Goal: Find specific page/section: Find specific page/section

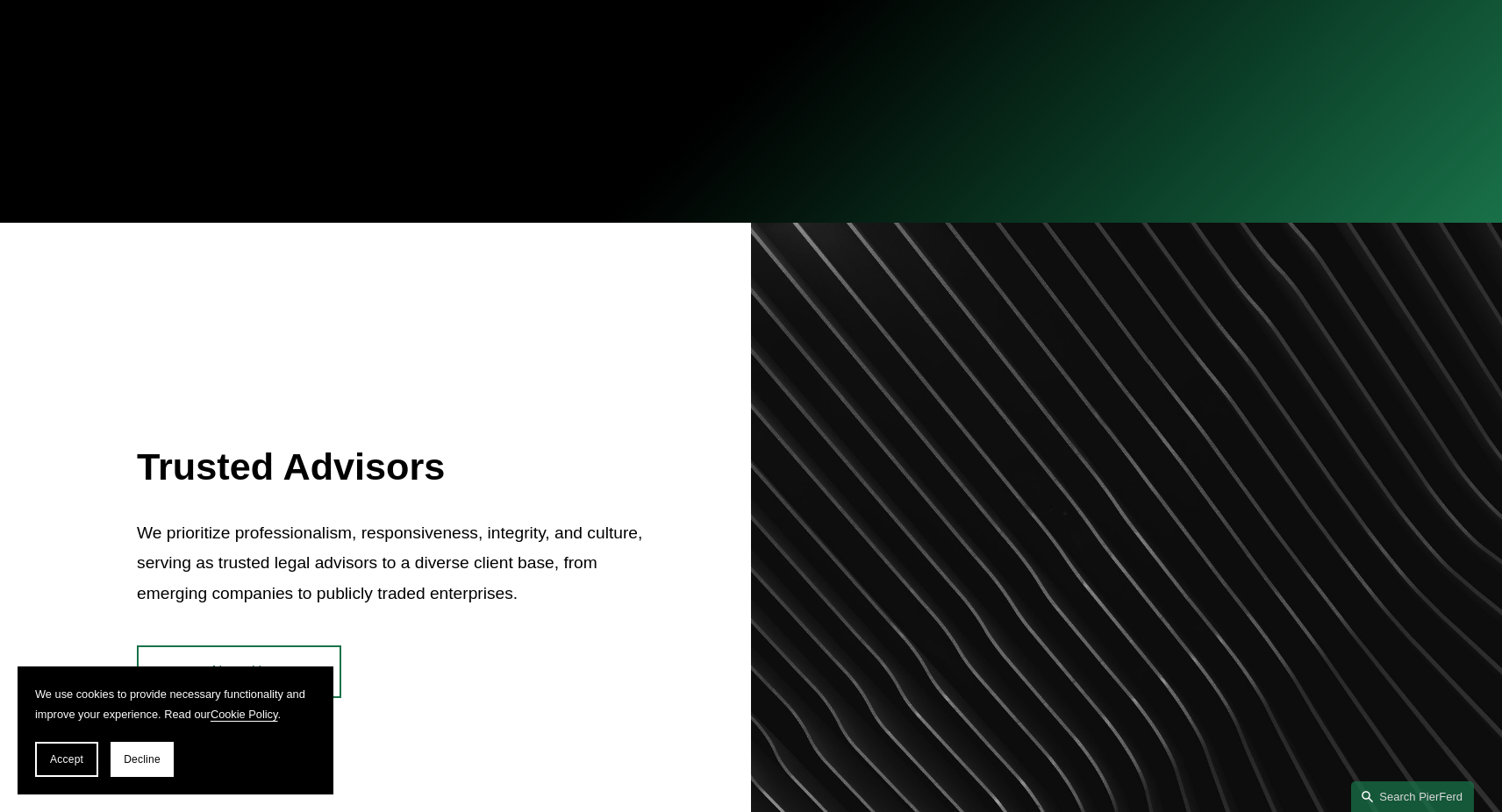
scroll to position [511, 0]
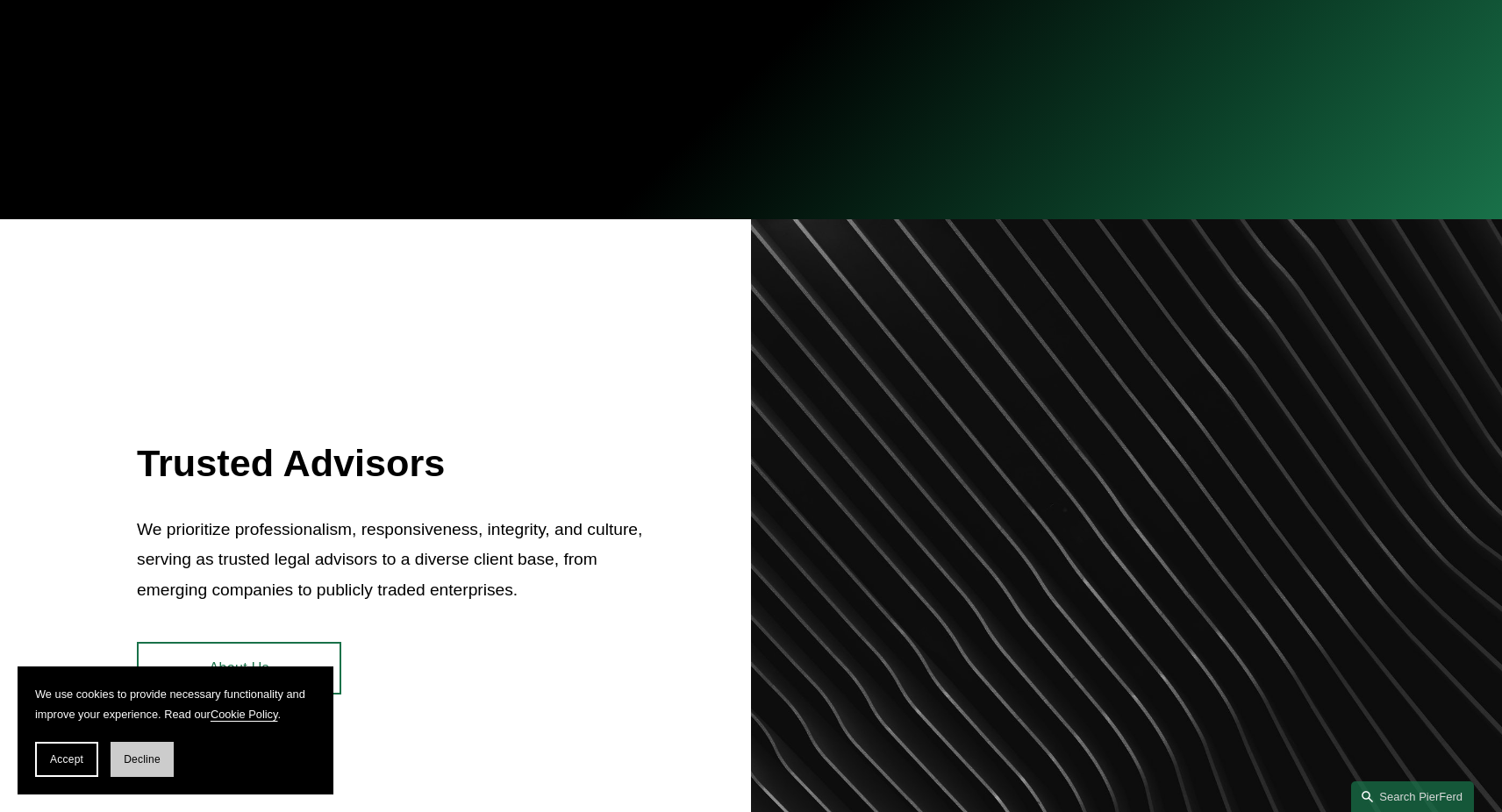
click at [133, 766] on button "Decline" at bounding box center [142, 759] width 64 height 35
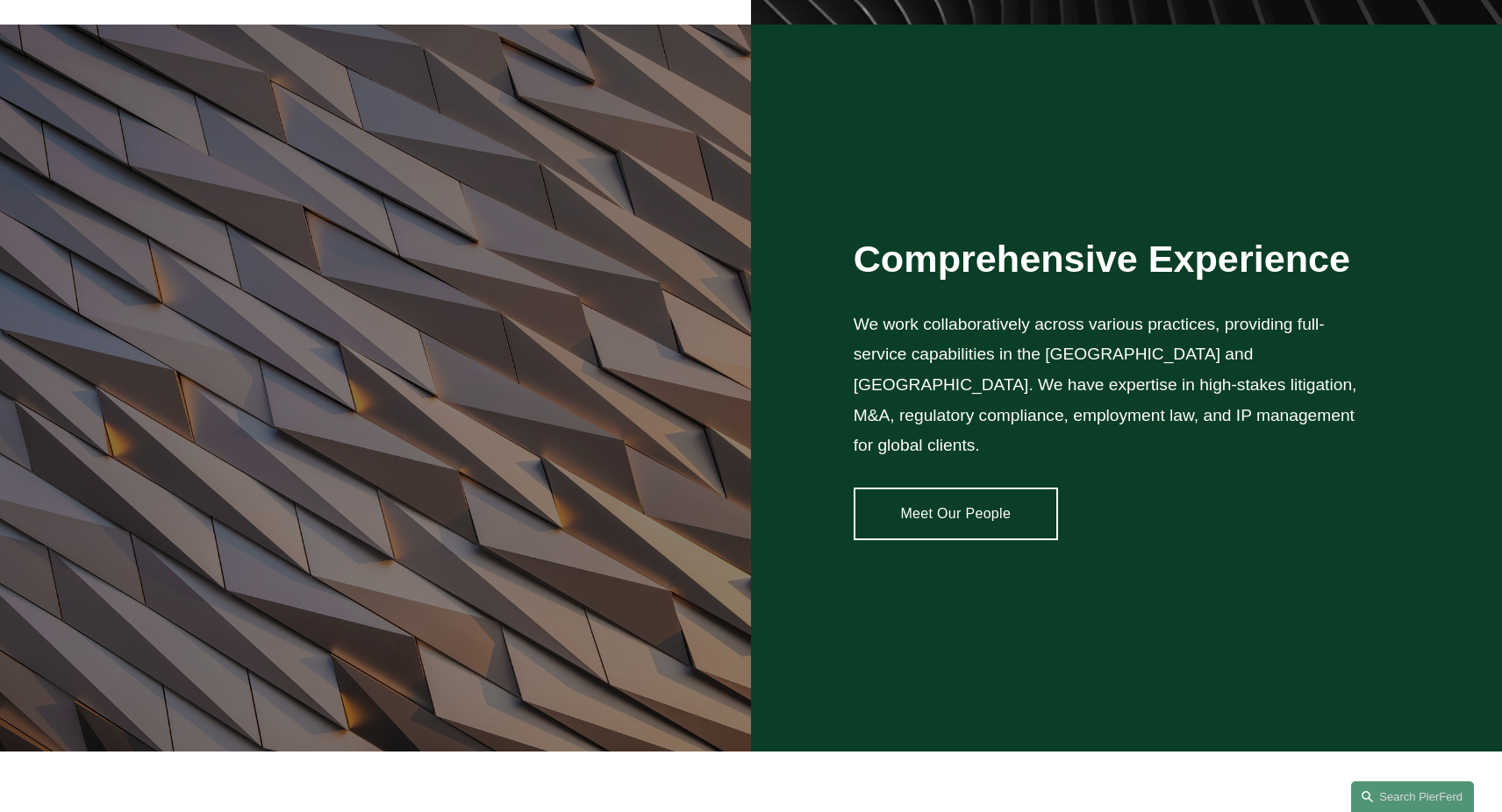
scroll to position [1192, 0]
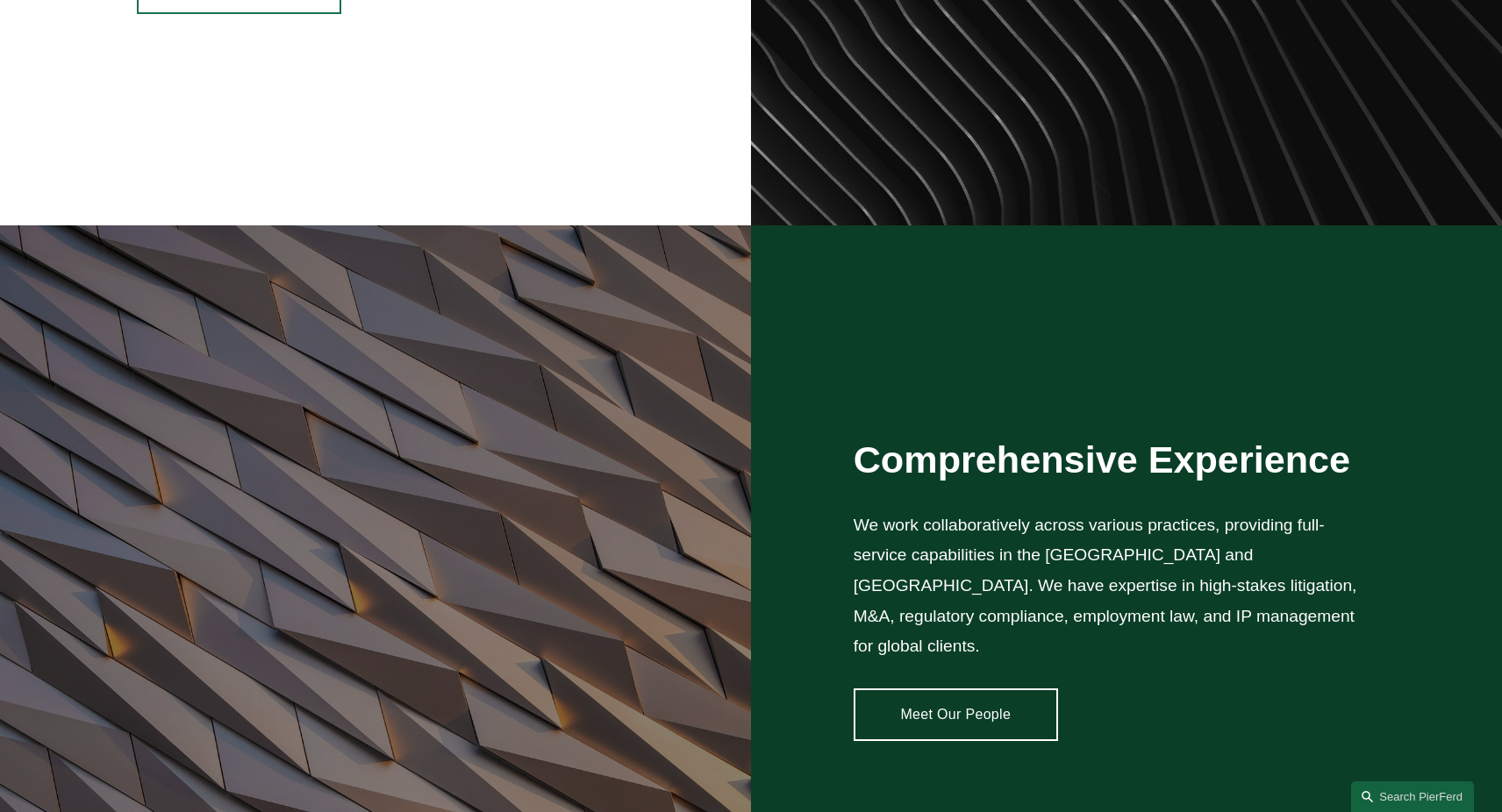
click at [936, 699] on link "Meet Our People" at bounding box center [956, 714] width 204 height 53
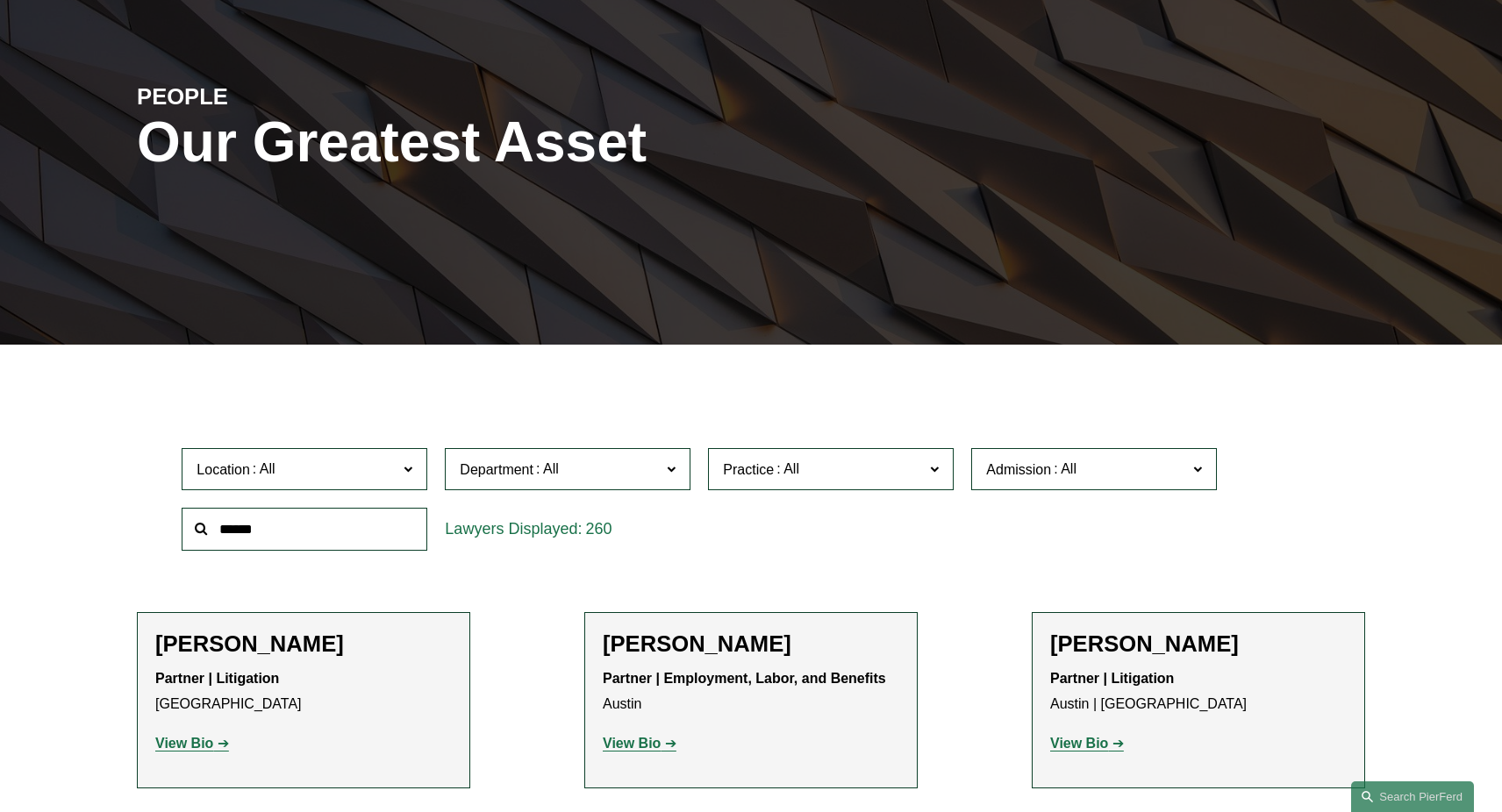
scroll to position [168, 0]
click at [326, 515] on input "text" at bounding box center [305, 529] width 245 height 43
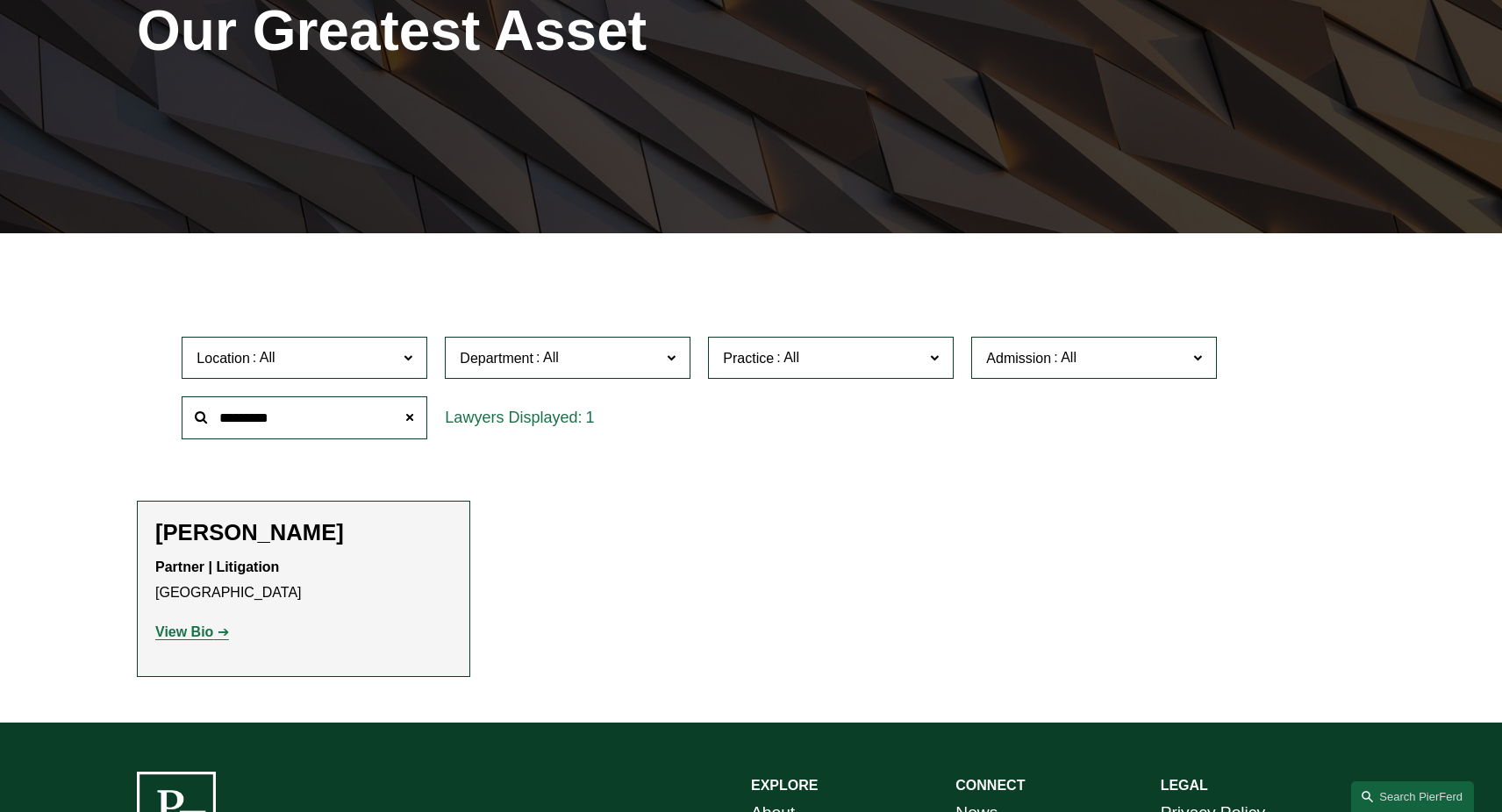
scroll to position [328, 0]
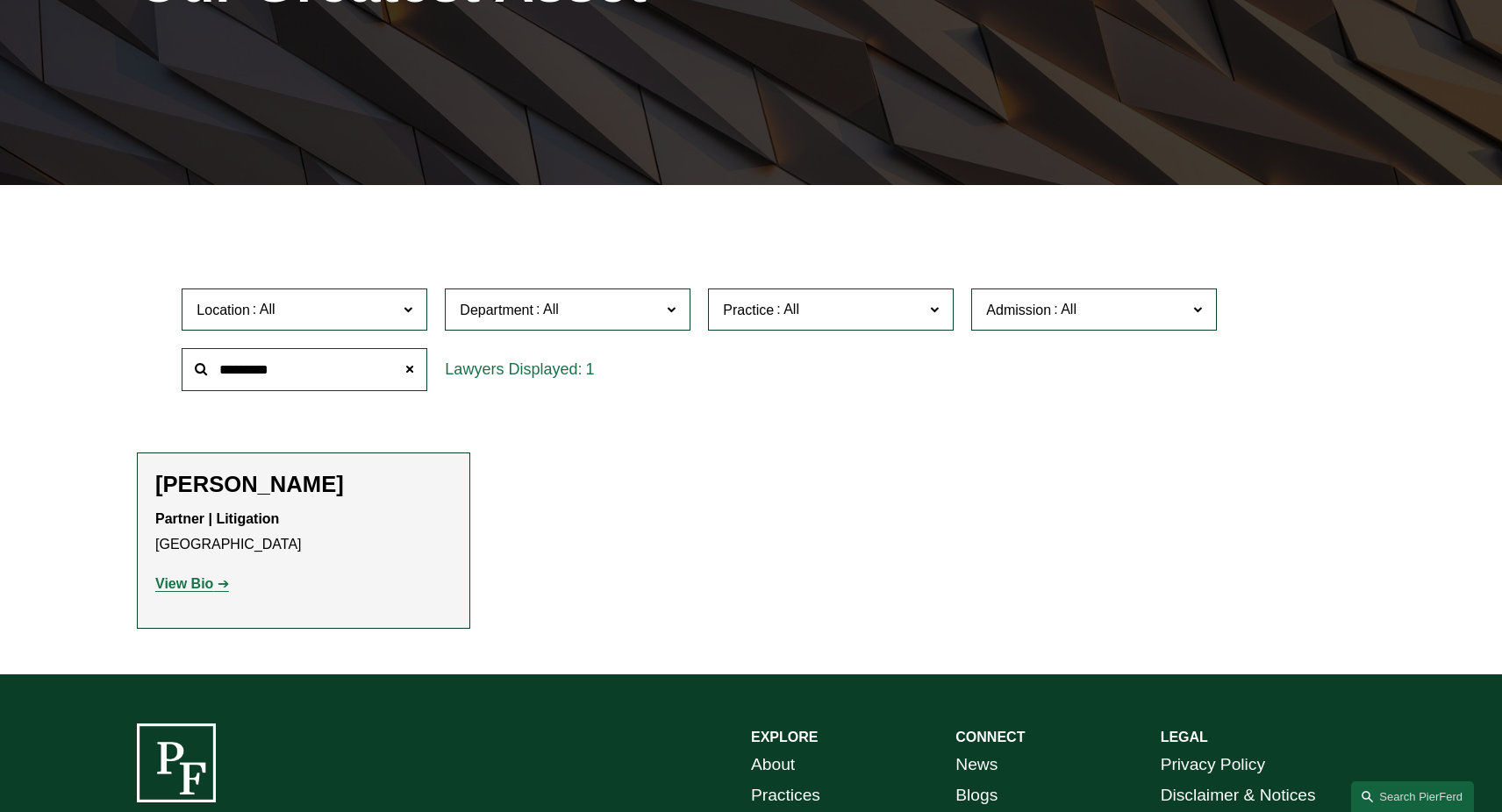
type input "********"
click at [172, 577] on strong "View Bio" at bounding box center [184, 584] width 58 height 15
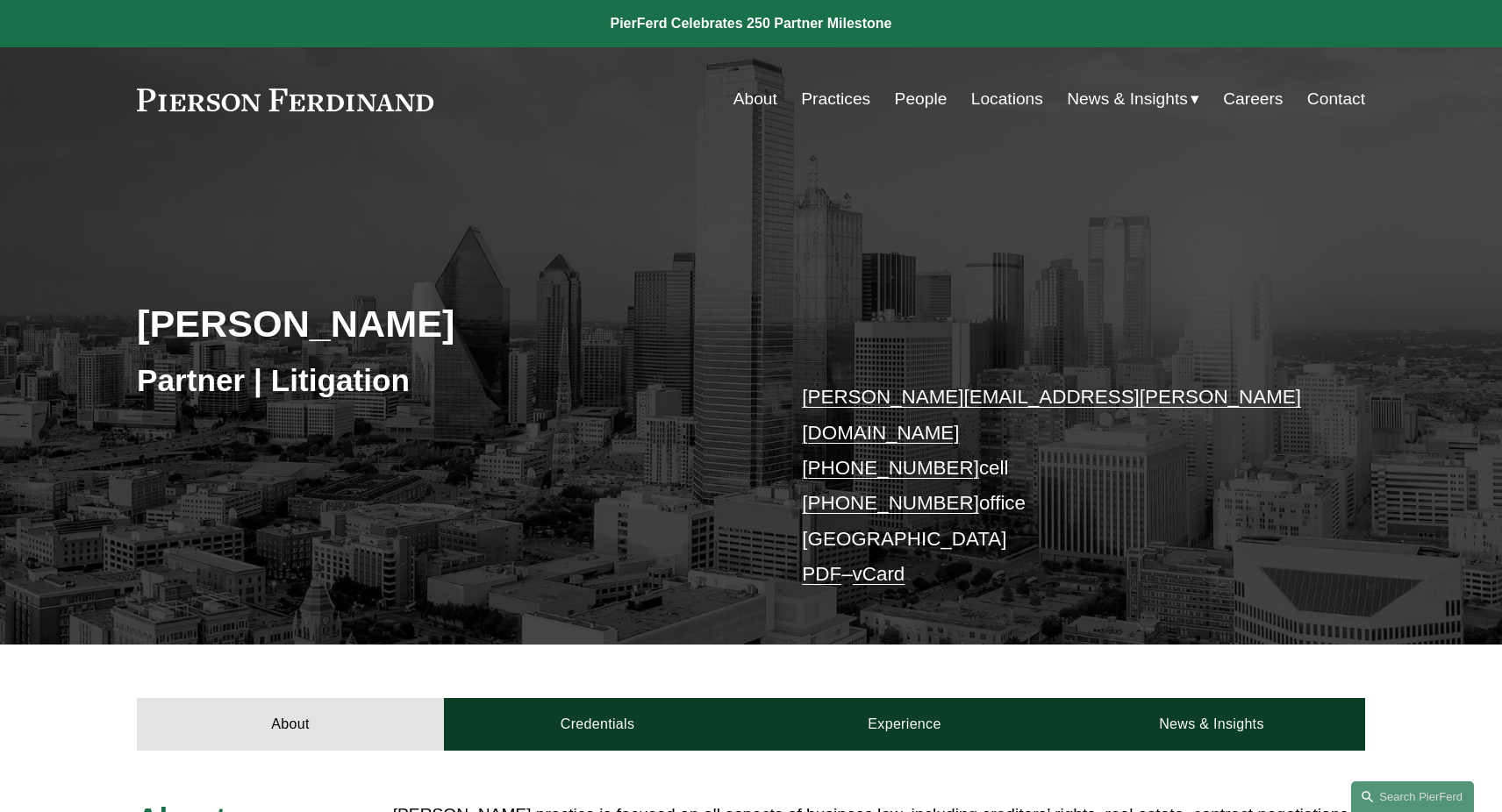
click at [913, 100] on link "People" at bounding box center [921, 98] width 53 height 33
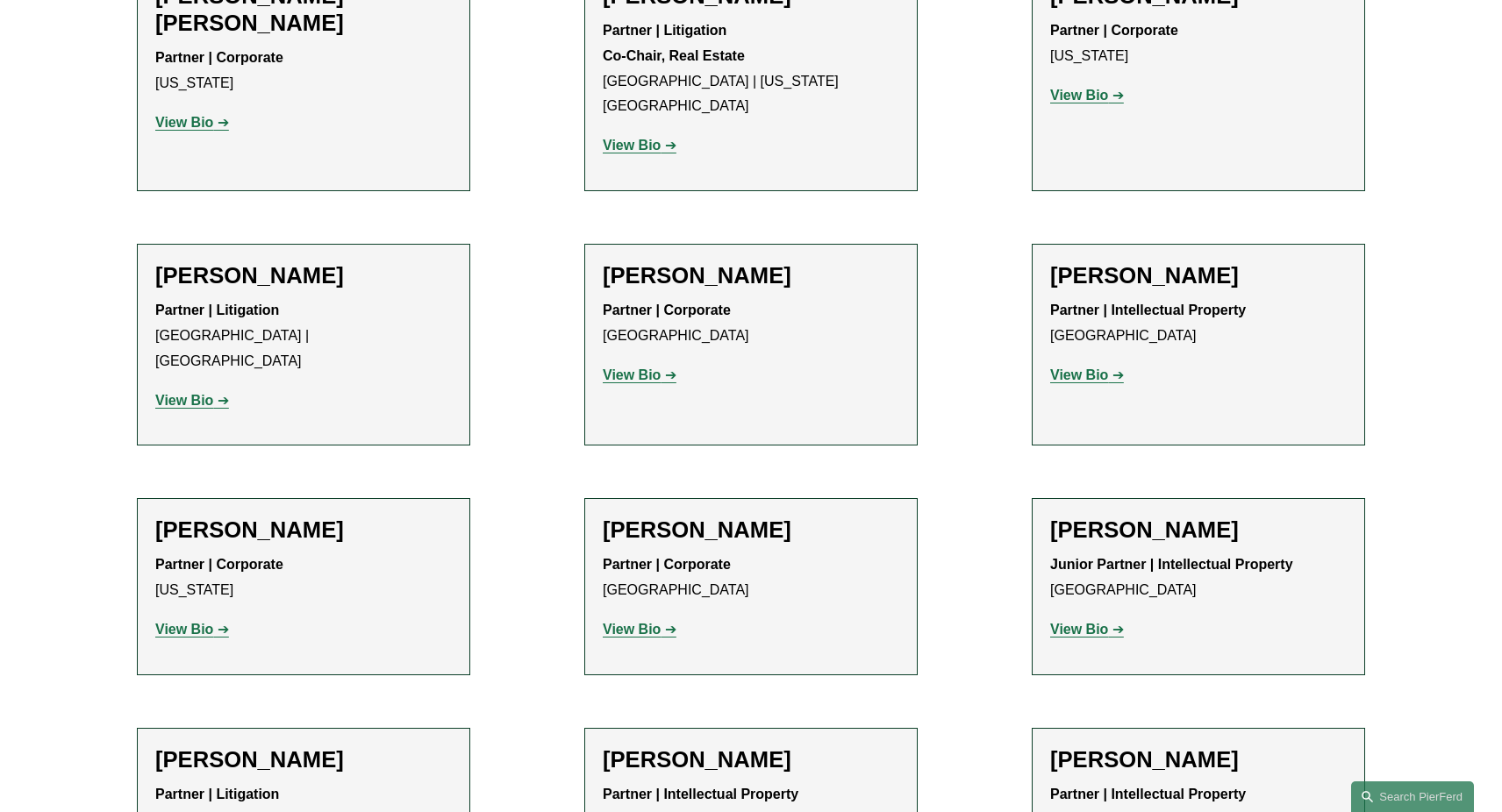
scroll to position [10742, 0]
